Goal: Task Accomplishment & Management: Use online tool/utility

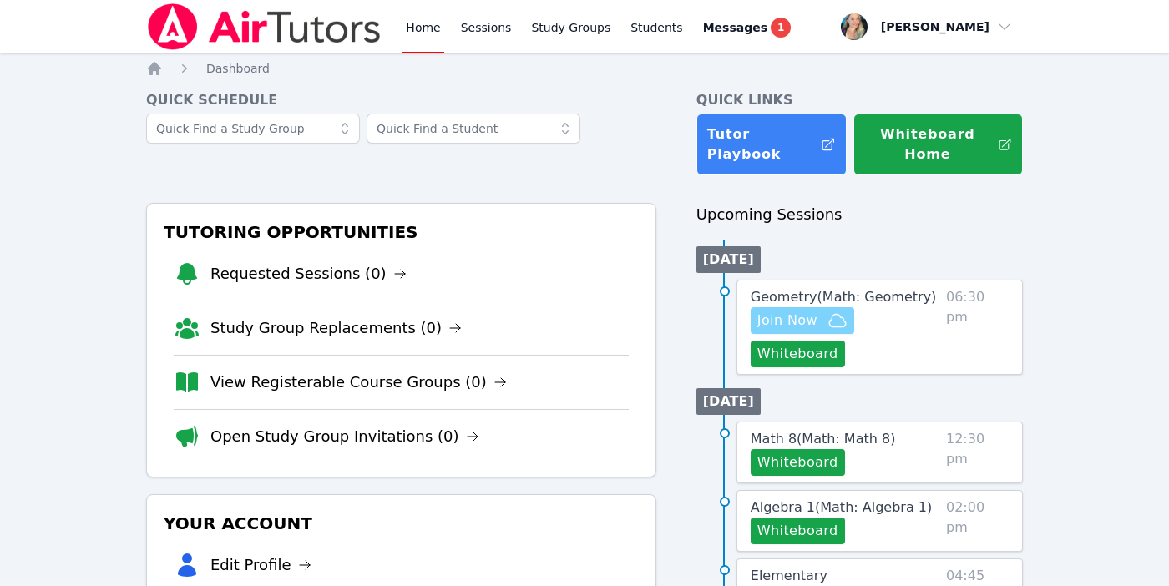
click at [813, 327] on span "Join Now" at bounding box center [787, 321] width 60 height 20
click at [862, 292] on span "Geometry ( Math: Geometry )" at bounding box center [843, 297] width 186 height 16
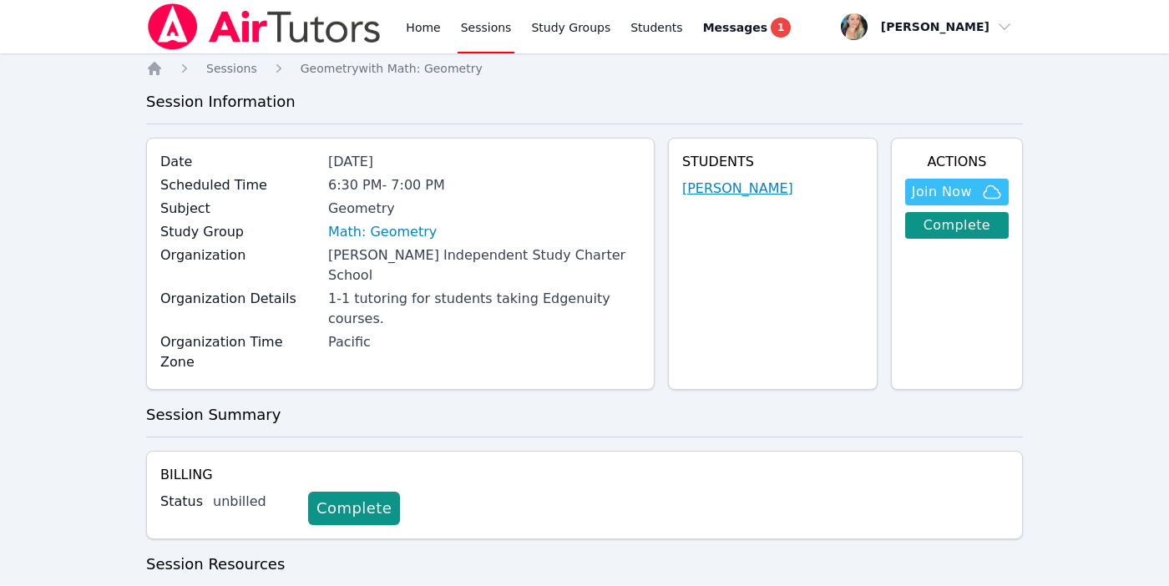
click at [716, 184] on link "Elias Bryant" at bounding box center [737, 189] width 111 height 20
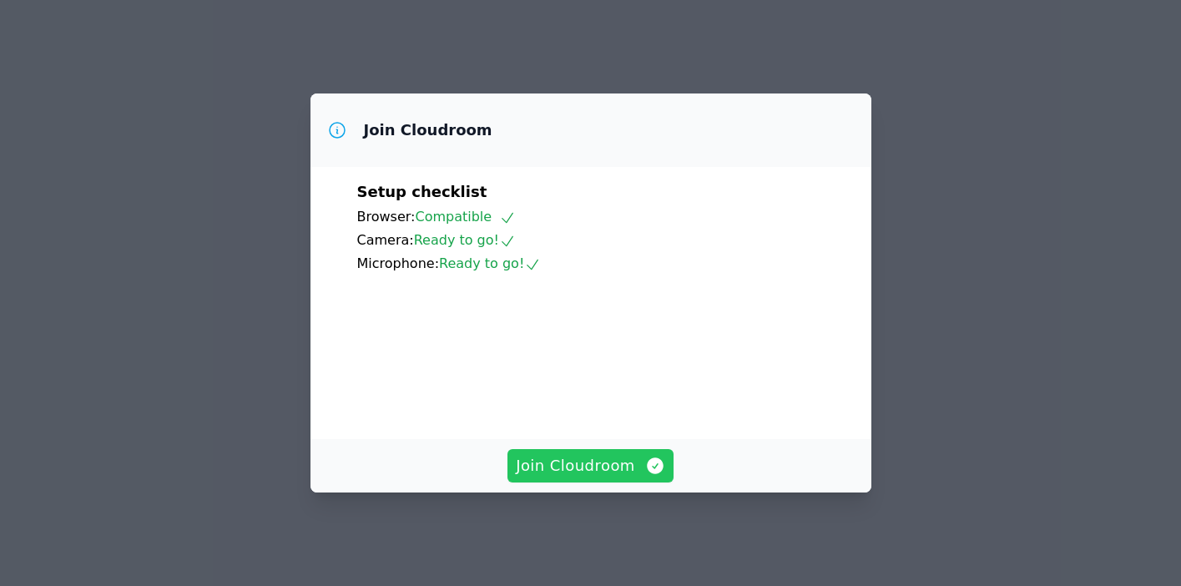
click at [584, 477] on span "Join Cloudroom" at bounding box center [590, 465] width 149 height 23
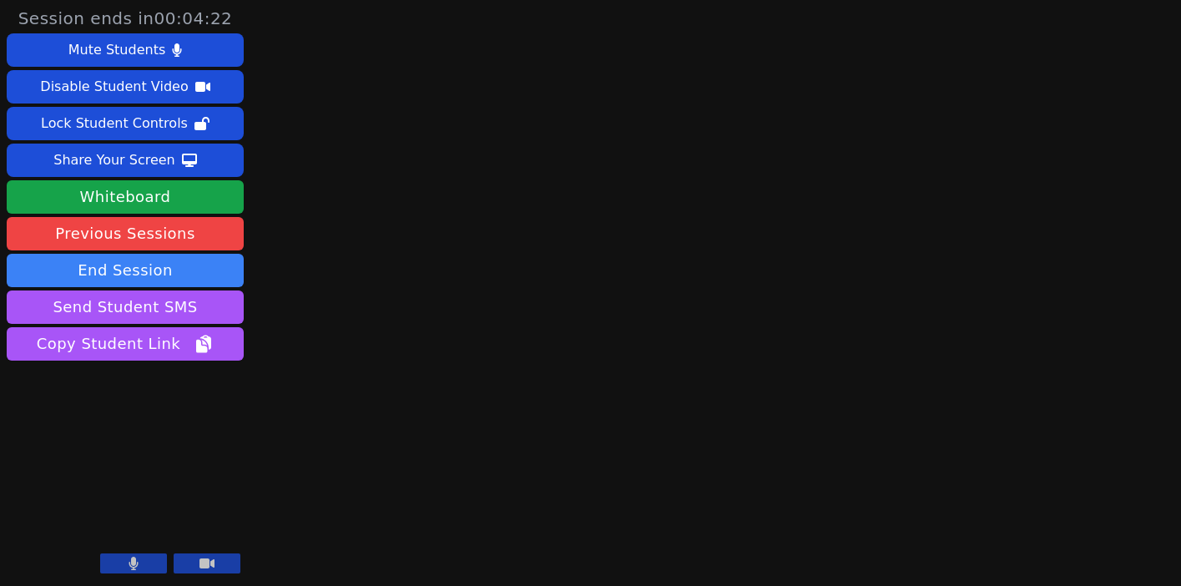
click at [139, 560] on button at bounding box center [133, 563] width 67 height 20
click at [139, 560] on icon at bounding box center [133, 563] width 17 height 13
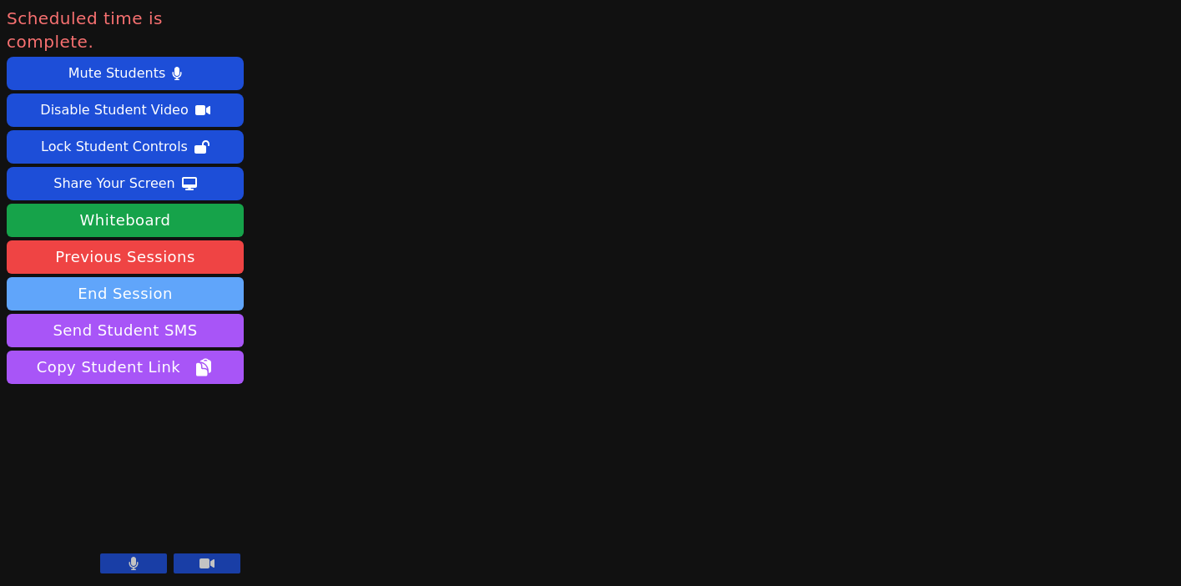
click at [106, 277] on button "End Session" at bounding box center [125, 293] width 237 height 33
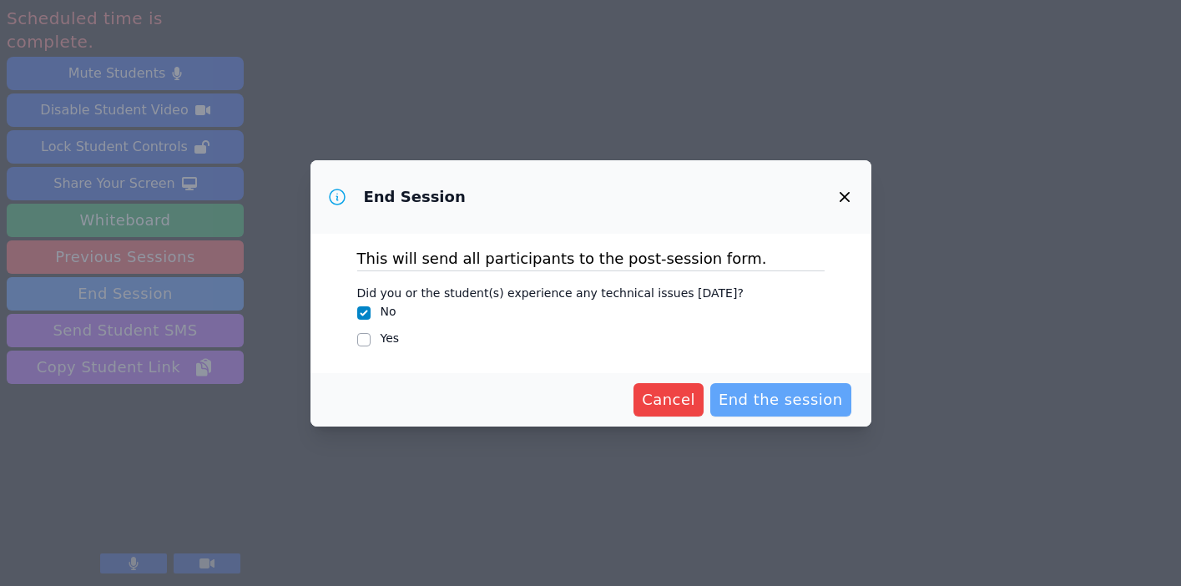
click at [751, 399] on span "End the session" at bounding box center [781, 399] width 124 height 23
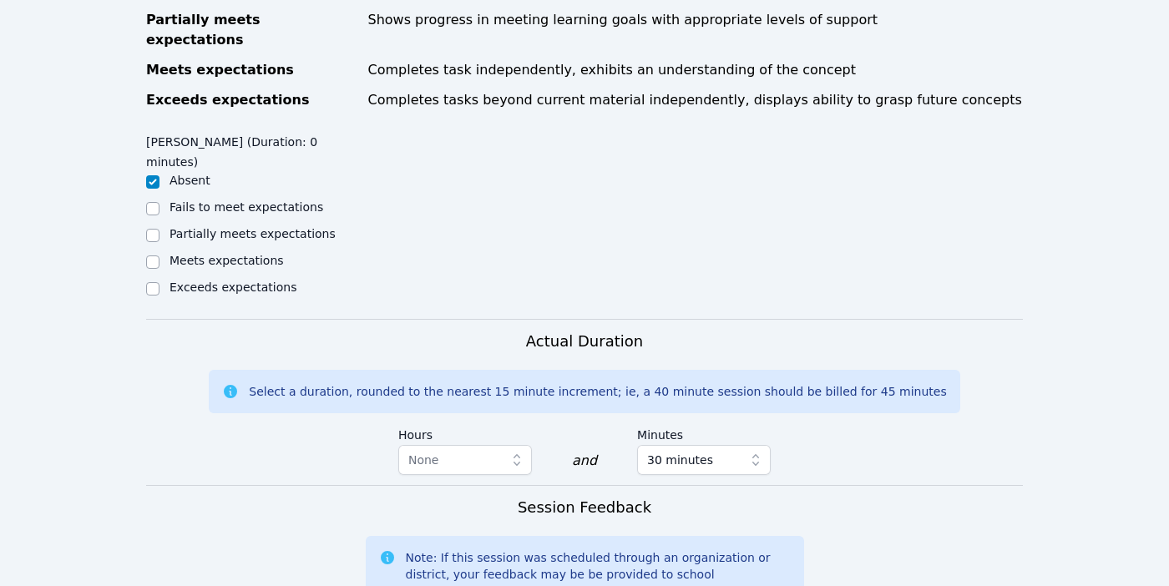
scroll to position [974, 0]
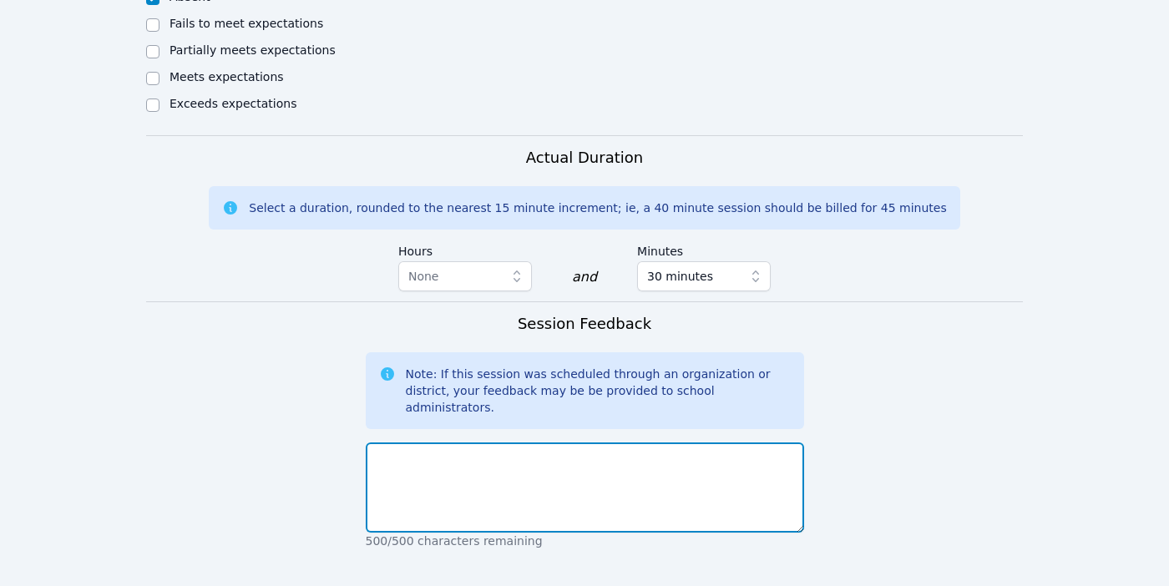
click at [512, 442] on textarea at bounding box center [585, 487] width 438 height 90
drag, startPoint x: 457, startPoint y: 341, endPoint x: 308, endPoint y: 340, distance: 149.4
click at [308, 340] on form "Student Participation Do not enter a participation level for ABSENT students El…" at bounding box center [584, 143] width 876 height 1355
type textarea "student absent. When I spoke to him last session he said he would be here."
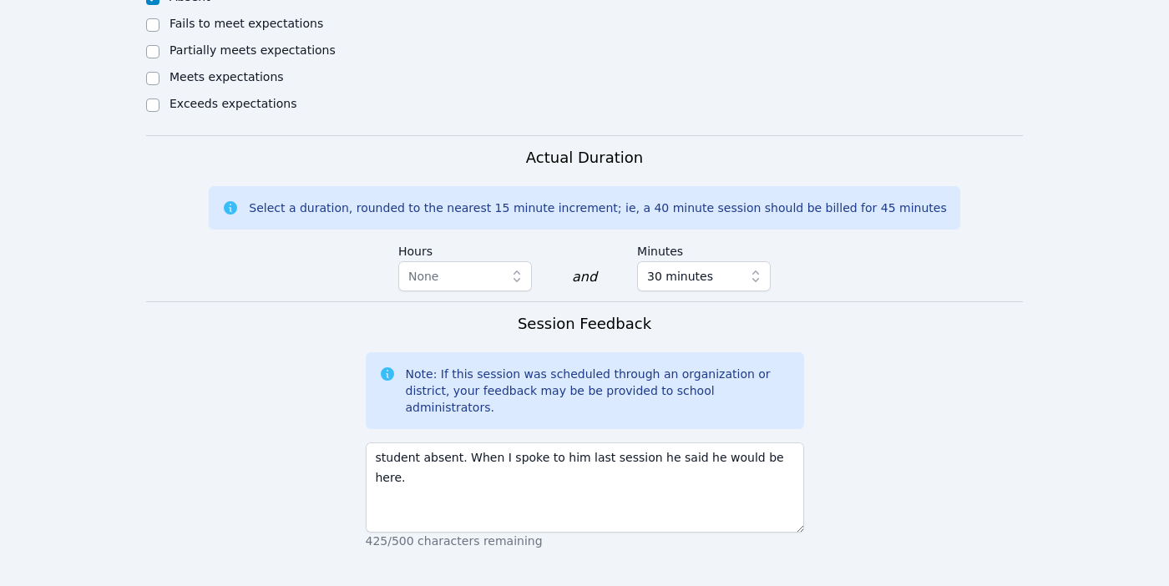
paste textarea "student absent"
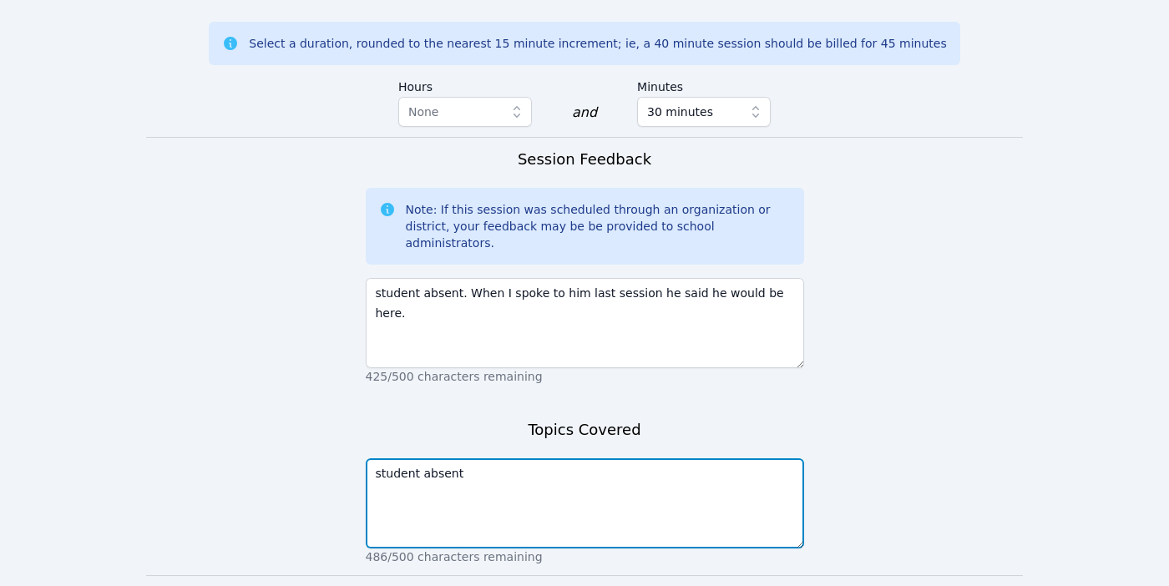
type textarea "student absent"
